Goal: Task Accomplishment & Management: Manage account settings

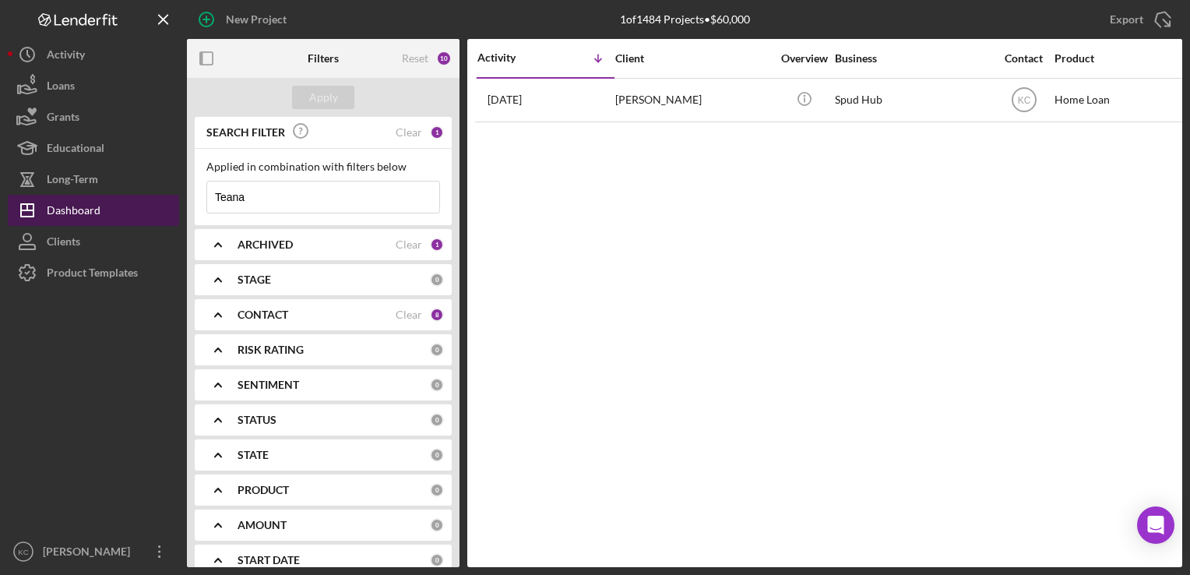
click at [102, 203] on button "Icon/Dashboard Dashboard" at bounding box center [93, 210] width 171 height 31
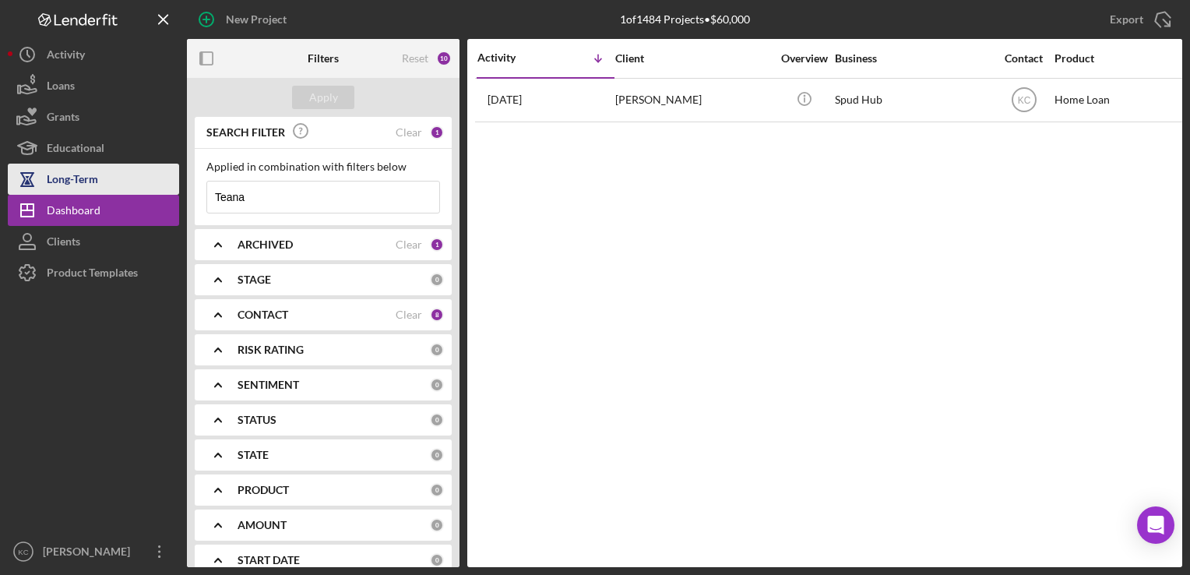
drag, startPoint x: 283, startPoint y: 198, endPoint x: 114, endPoint y: 185, distance: 169.4
click at [114, 185] on div "New Project 1 of 1484 Projects • $60,000 Teana Export Icon/Export Filters Reset…" at bounding box center [595, 283] width 1174 height 567
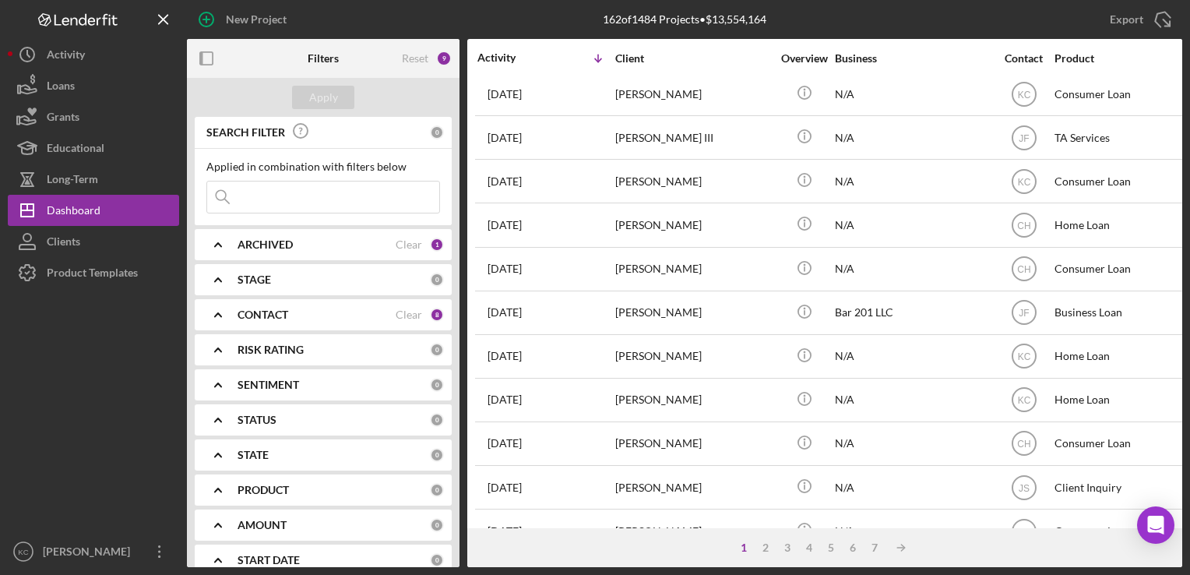
scroll to position [467, 0]
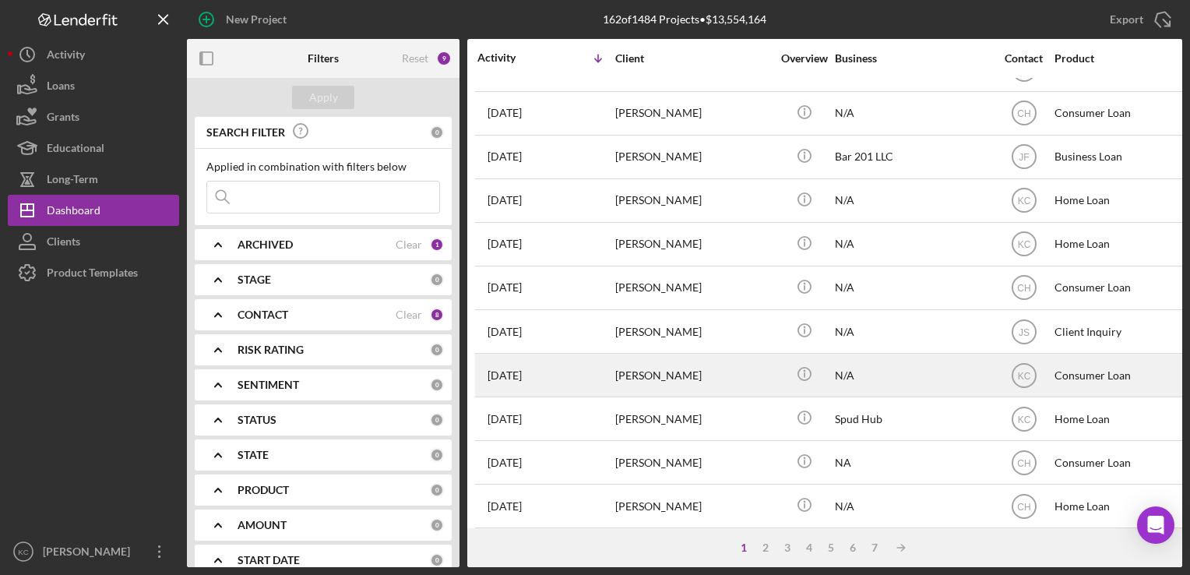
click at [701, 369] on div "[PERSON_NAME]" at bounding box center [693, 374] width 156 height 41
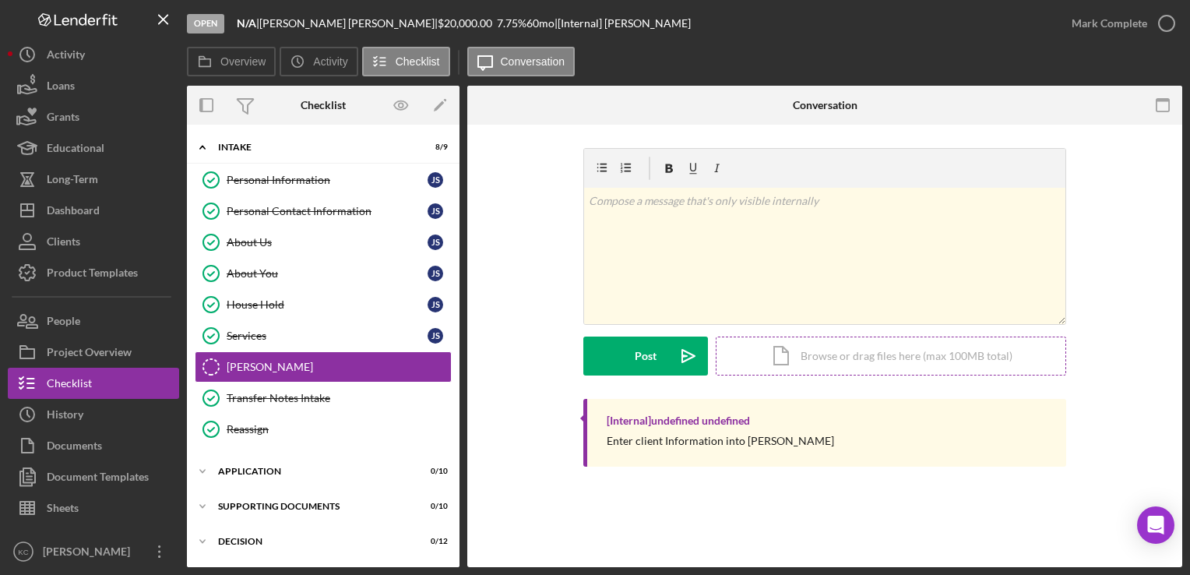
scroll to position [19, 0]
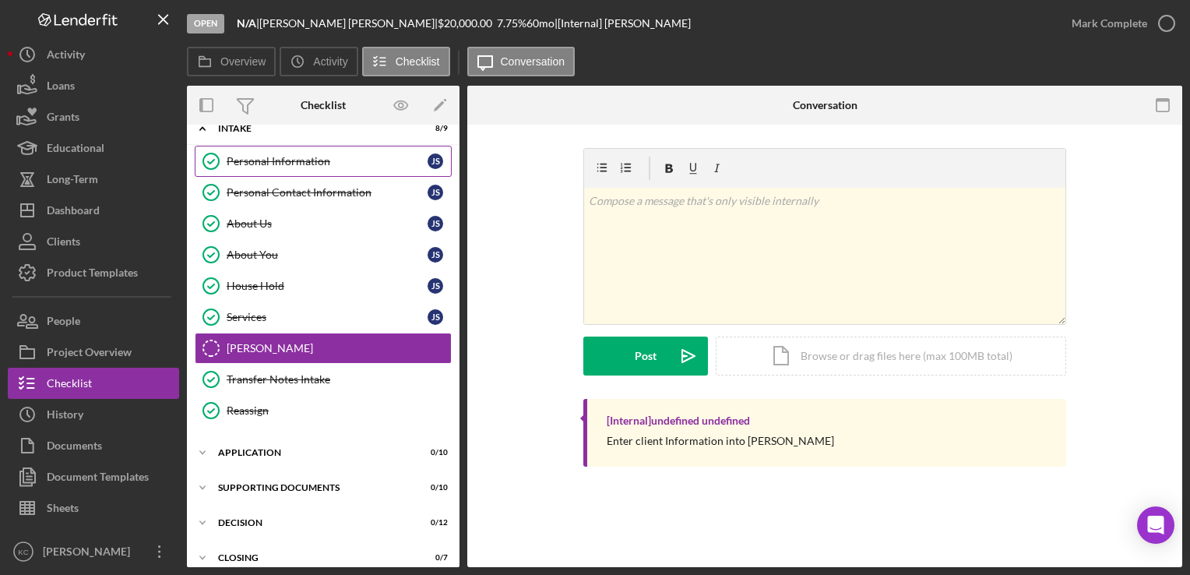
click at [321, 149] on link "Personal Information Personal Information J S" at bounding box center [323, 161] width 257 height 31
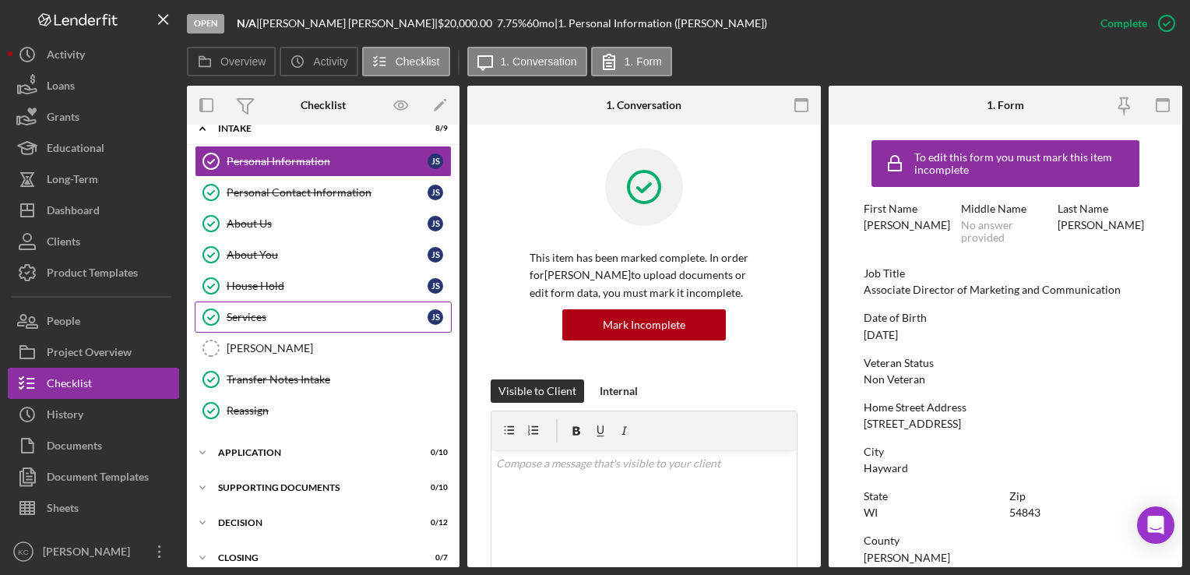
click at [307, 311] on div "Services" at bounding box center [327, 317] width 201 height 12
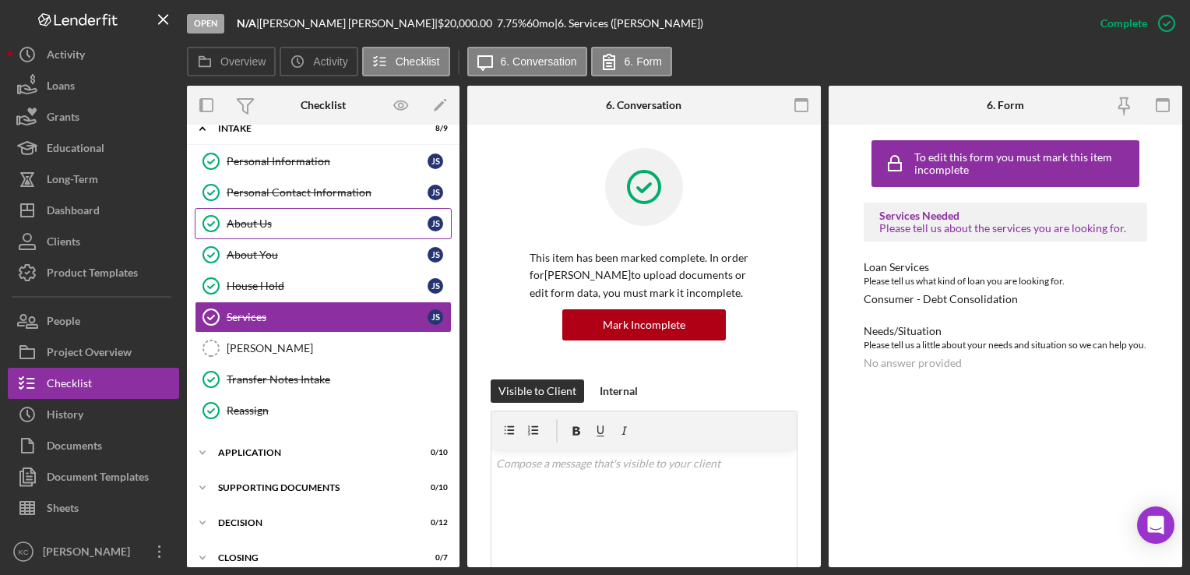
click at [255, 227] on div "About Us" at bounding box center [327, 223] width 201 height 12
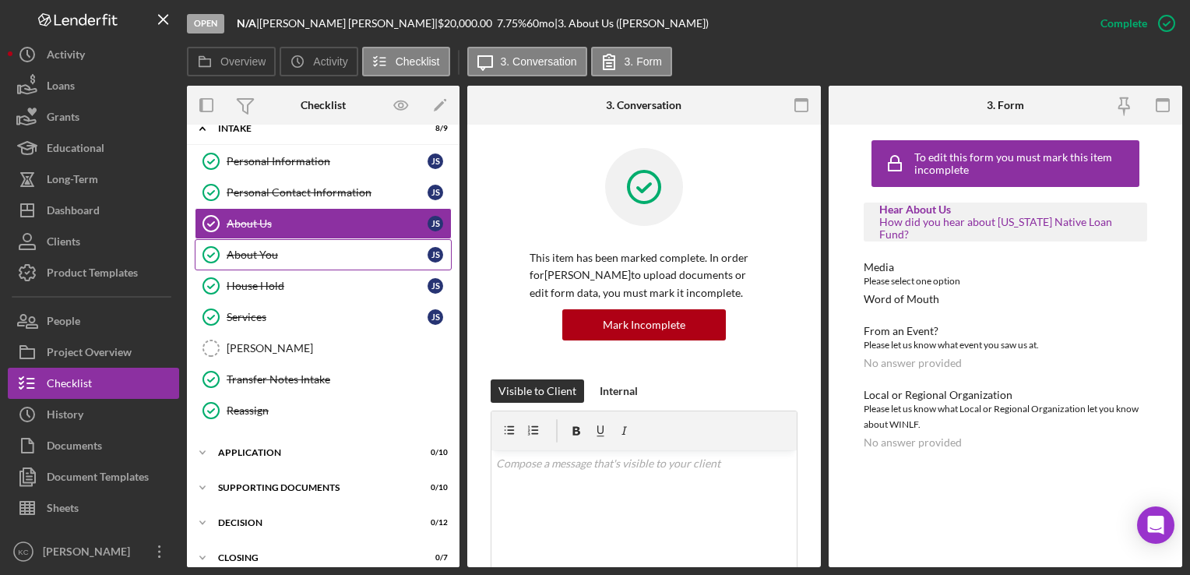
click at [273, 254] on div "About You" at bounding box center [327, 254] width 201 height 12
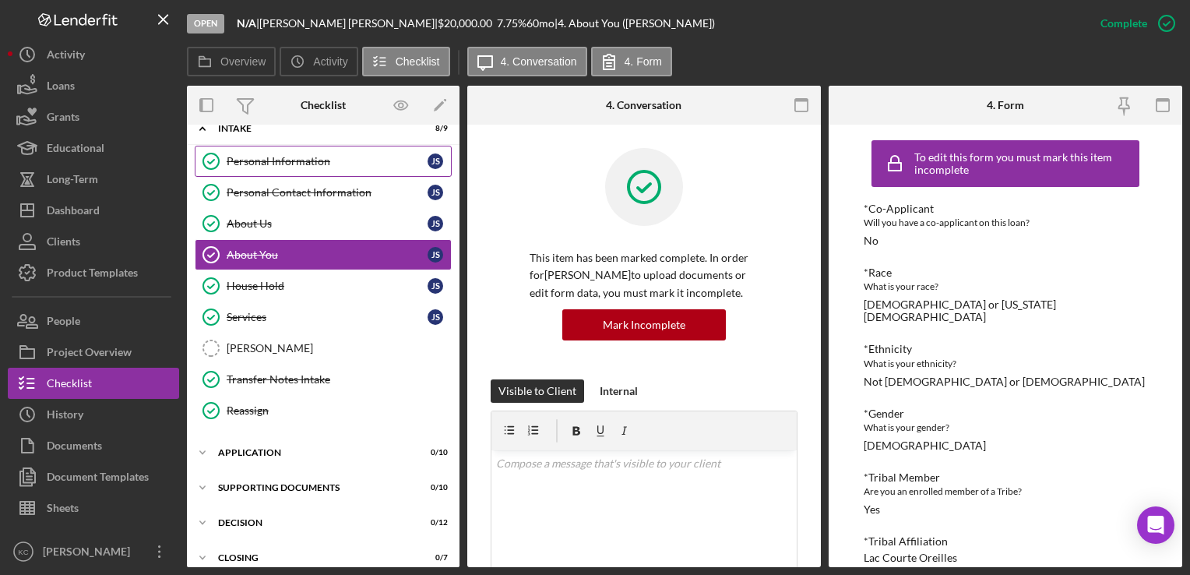
click at [290, 153] on link "Personal Information Personal Information J S" at bounding box center [323, 161] width 257 height 31
